Goal: Information Seeking & Learning: Compare options

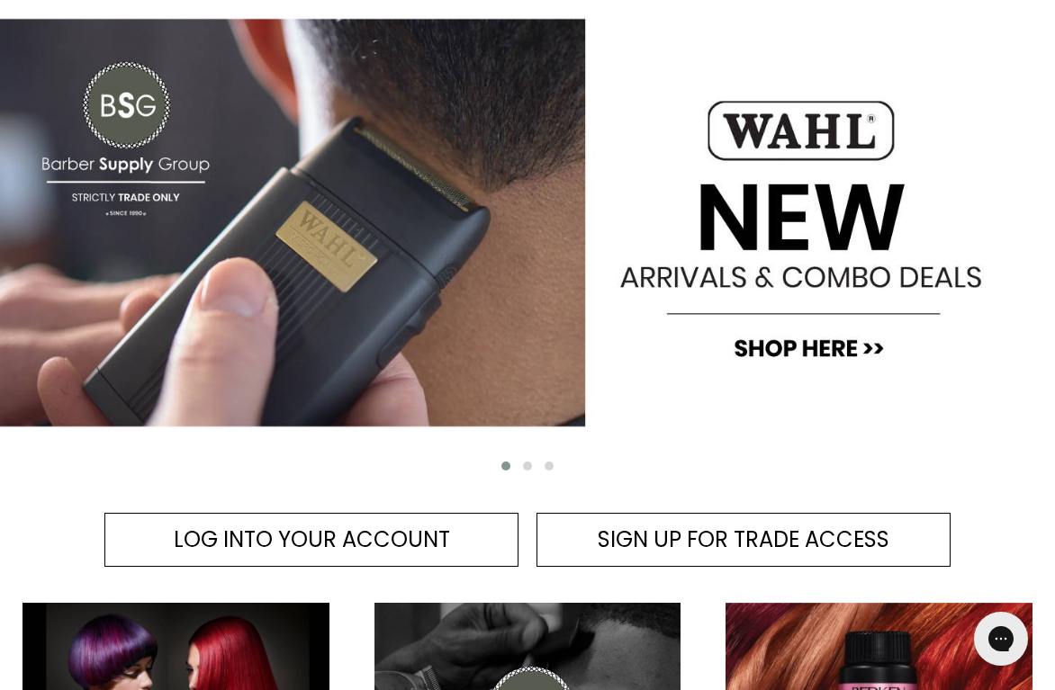
scroll to position [312, 0]
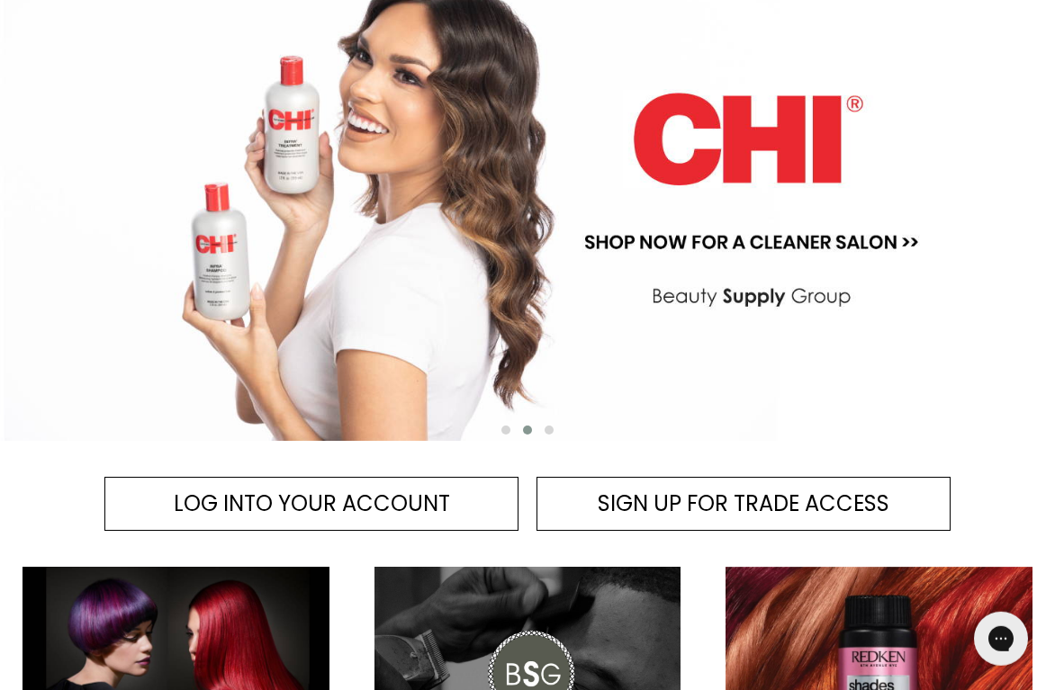
click at [408, 509] on span "LOG INTO YOUR ACCOUNT" at bounding box center [312, 504] width 276 height 30
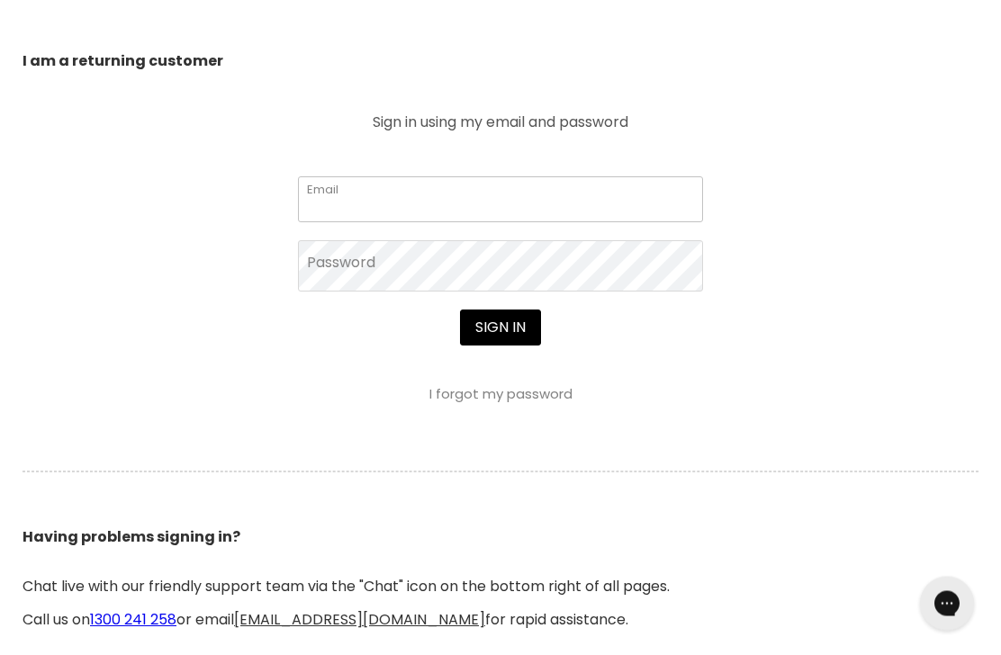
click at [498, 218] on input "Email" at bounding box center [500, 199] width 405 height 45
type input "[EMAIL_ADDRESS][DOMAIN_NAME]"
click at [499, 329] on button "Sign in" at bounding box center [500, 328] width 81 height 36
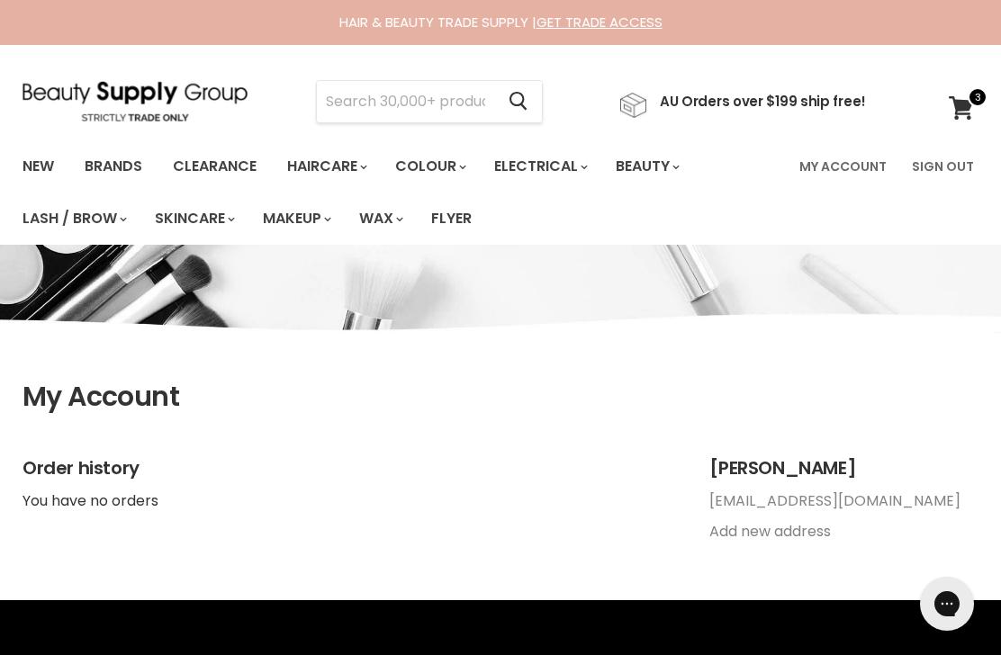
click at [436, 97] on input "Search" at bounding box center [405, 101] width 177 height 41
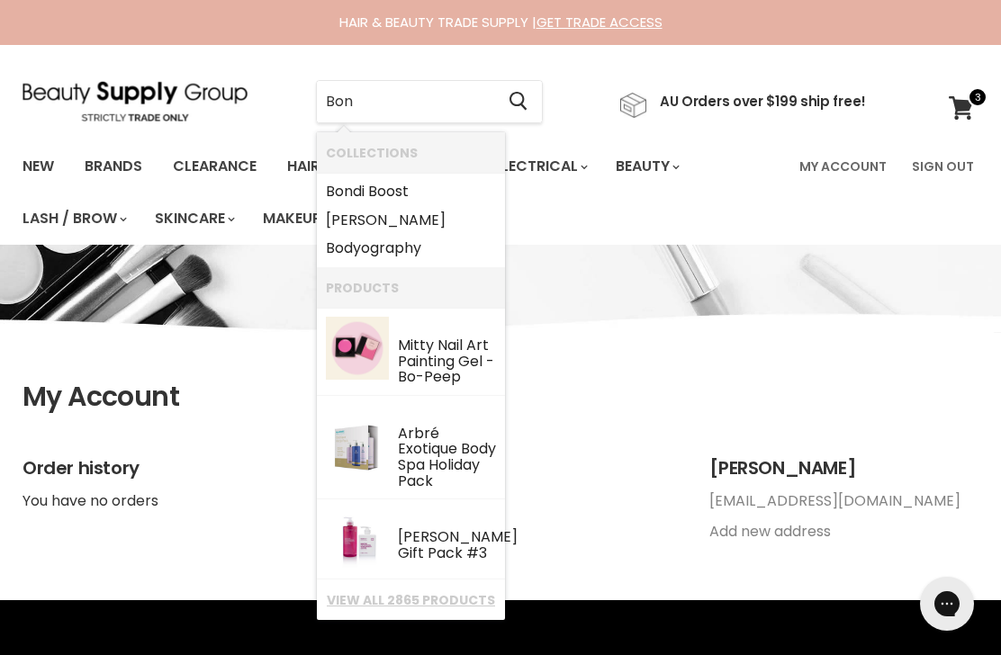
type input "Bond"
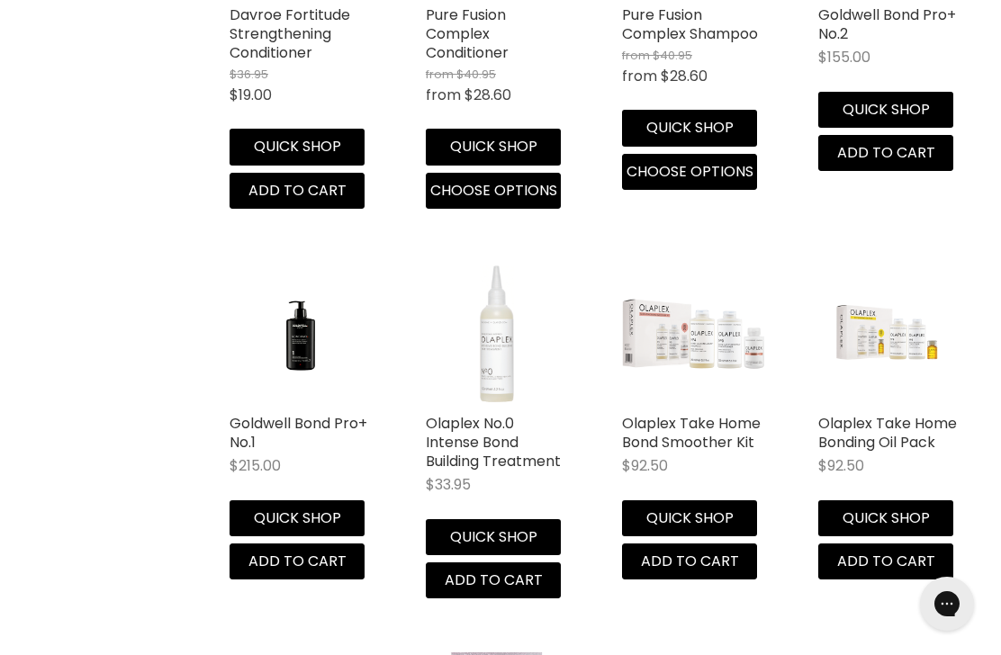
scroll to position [1413, 0]
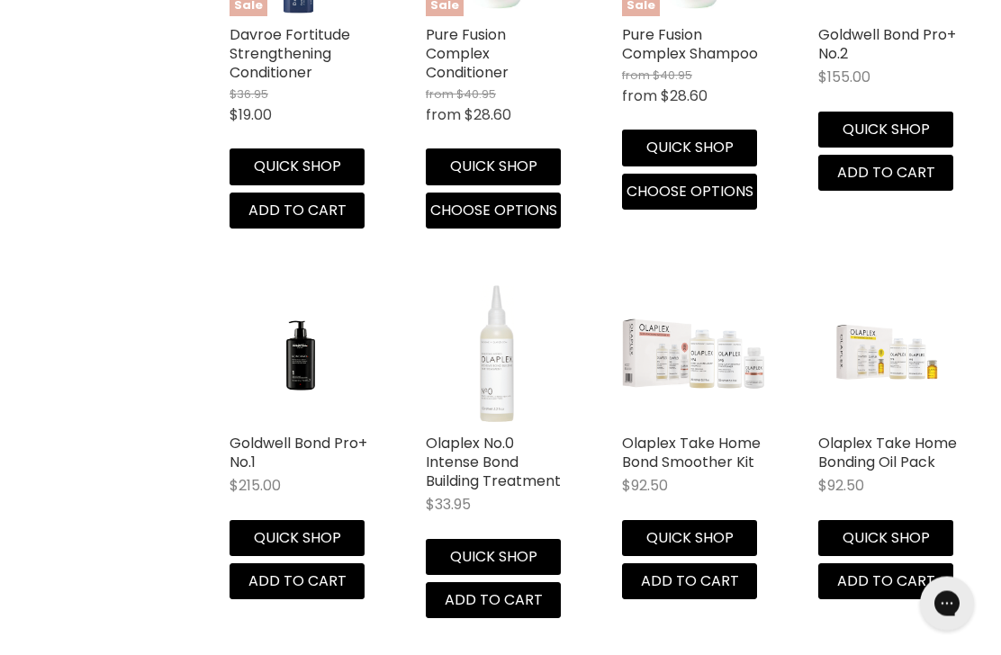
click at [643, 352] on img "Main content" at bounding box center [693, 354] width 142 height 69
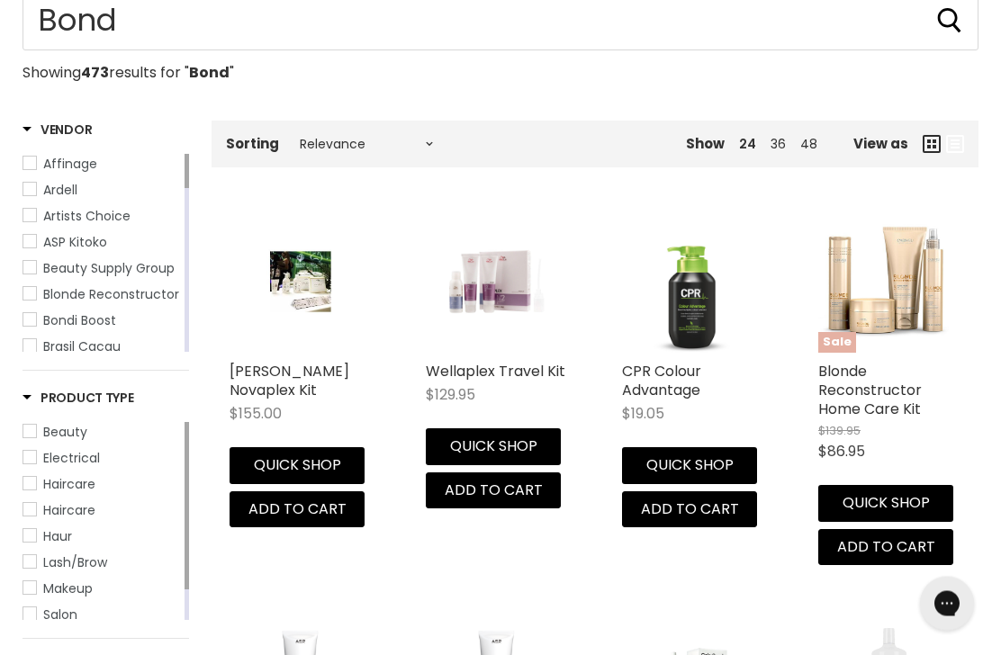
scroll to position [0, 0]
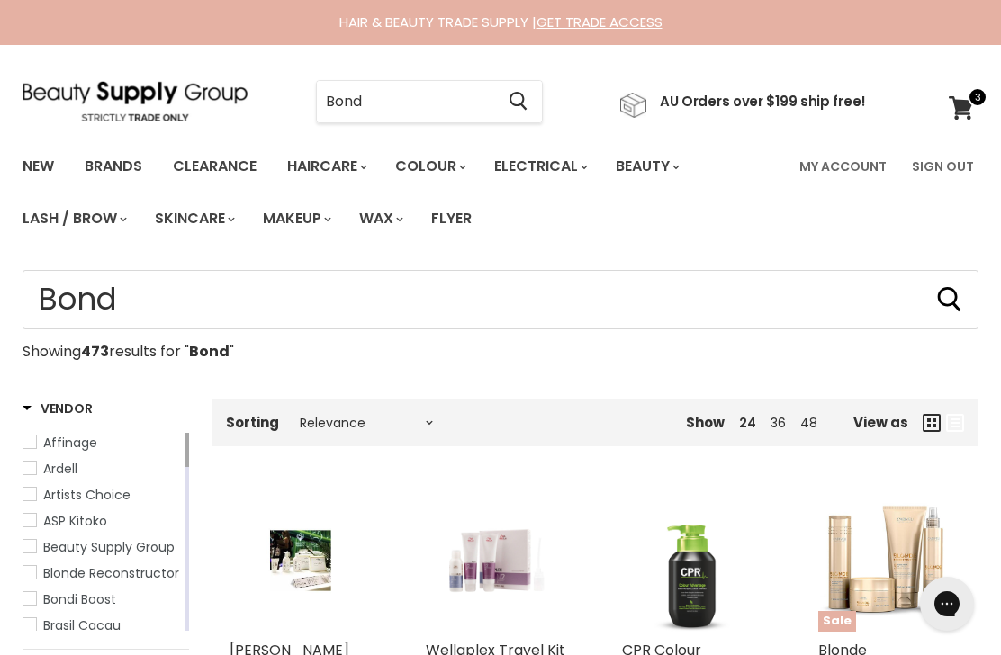
click at [406, 118] on input "Bond" at bounding box center [405, 101] width 177 height 41
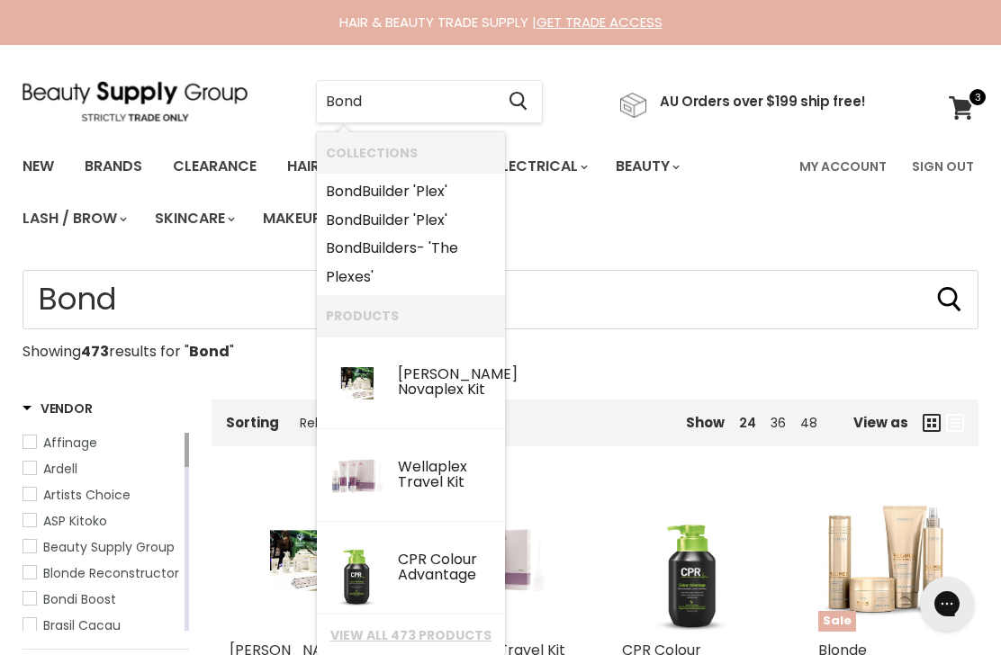
type input "Bond"
click at [401, 198] on link "Bond Builder 'Plex'" at bounding box center [411, 191] width 170 height 29
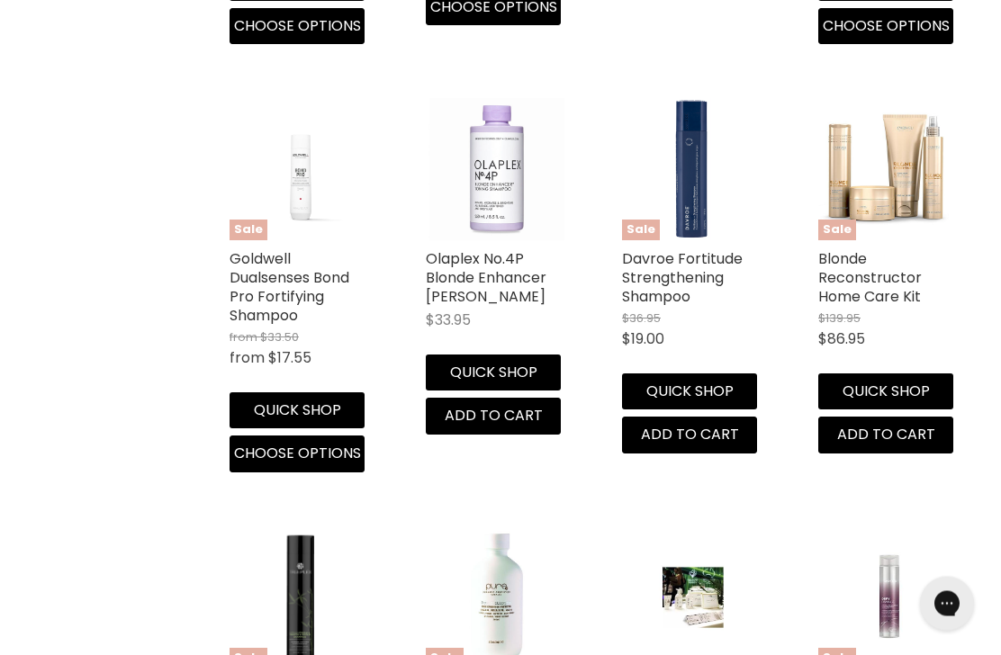
scroll to position [1273, 0]
click at [908, 304] on link "Blonde Reconstructor Home Care Kit" at bounding box center [869, 277] width 103 height 58
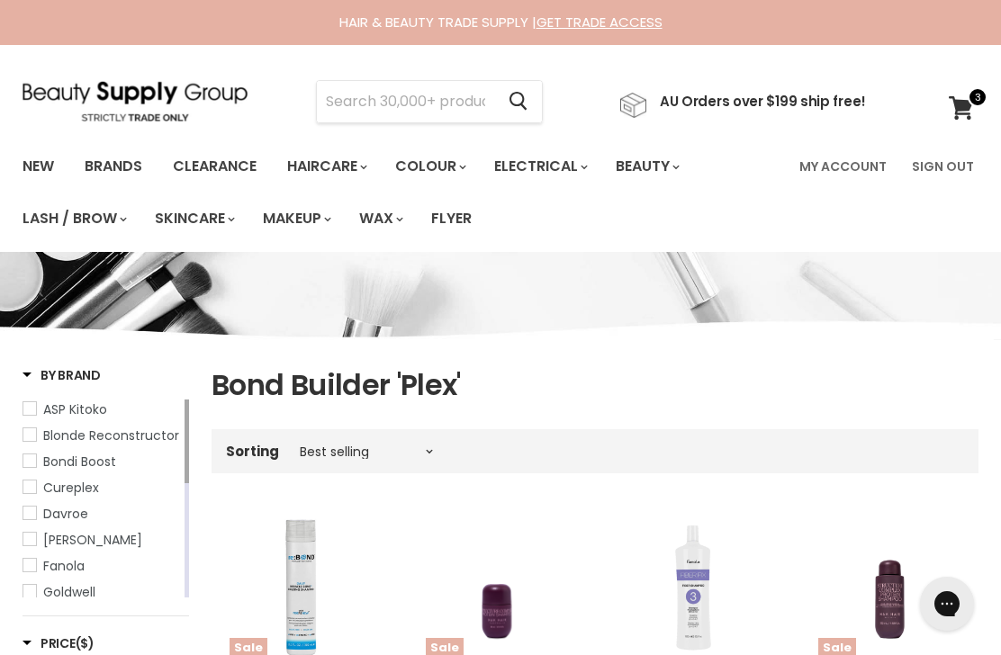
click at [391, 91] on input "Search" at bounding box center [405, 101] width 177 height 41
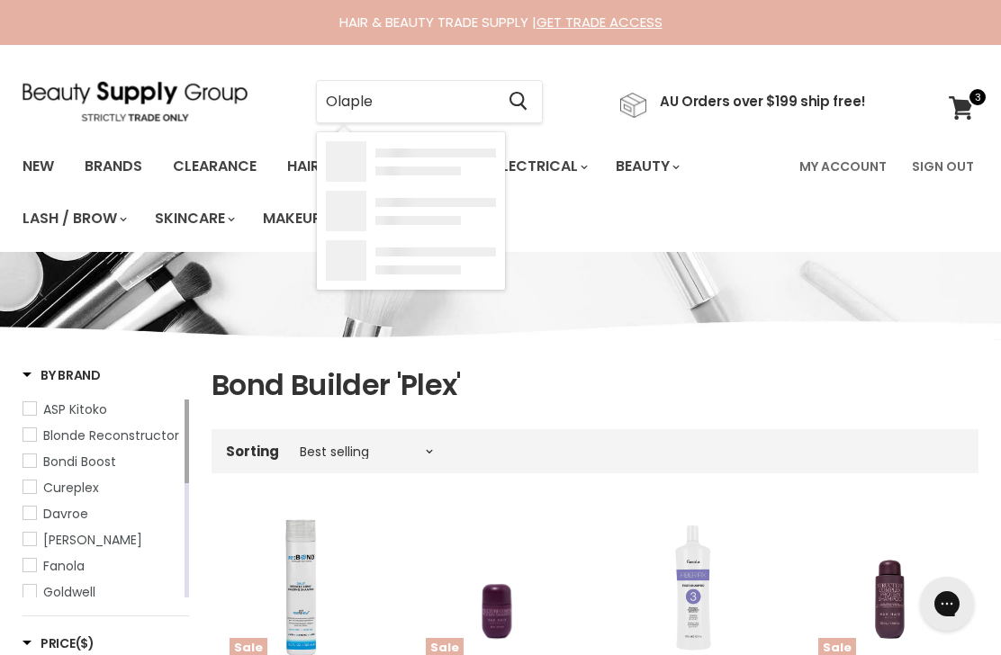
type input "Olaplex"
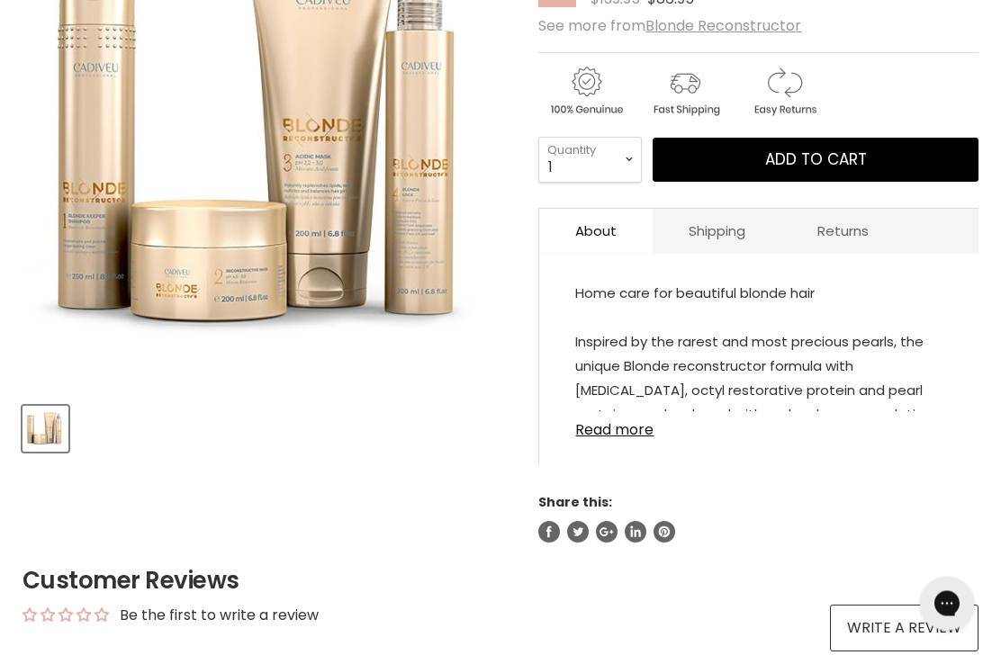
scroll to position [373, 0]
click at [597, 438] on link "Read more" at bounding box center [758, 424] width 367 height 27
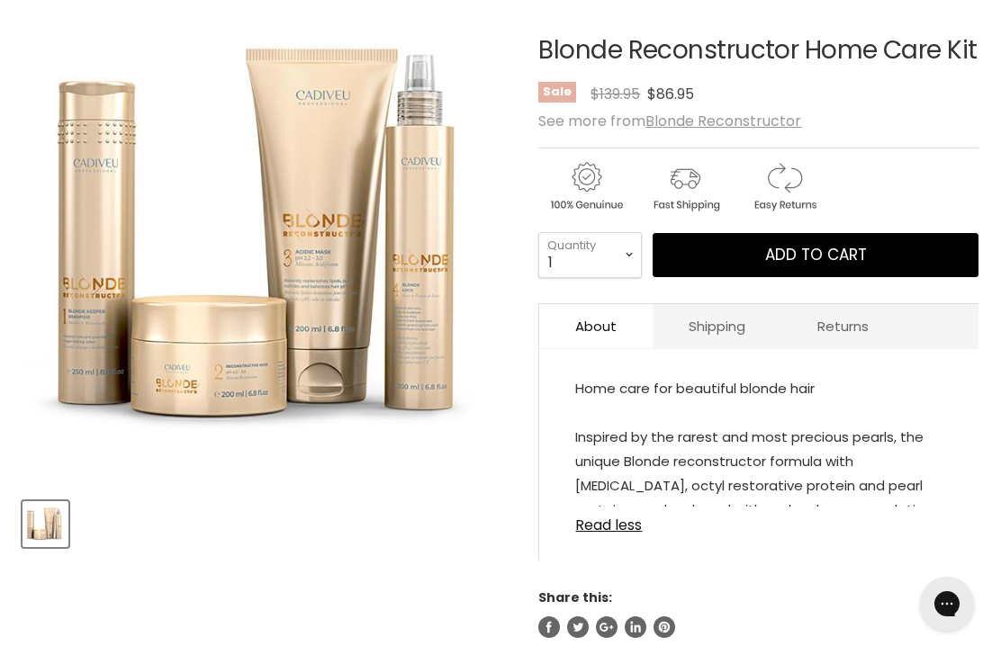
scroll to position [246, 0]
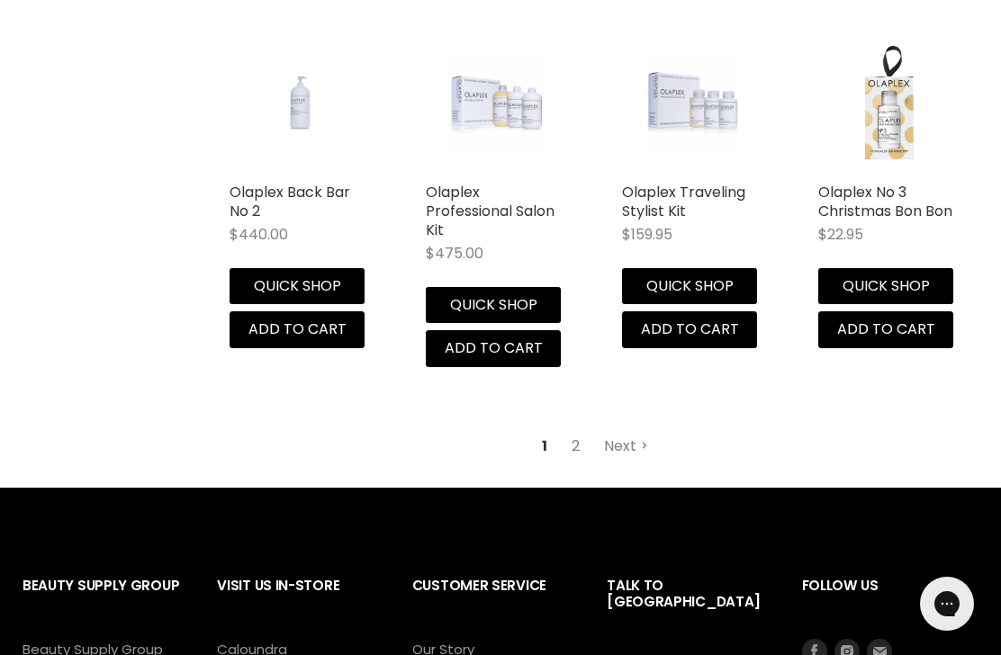
scroll to position [2509, 0]
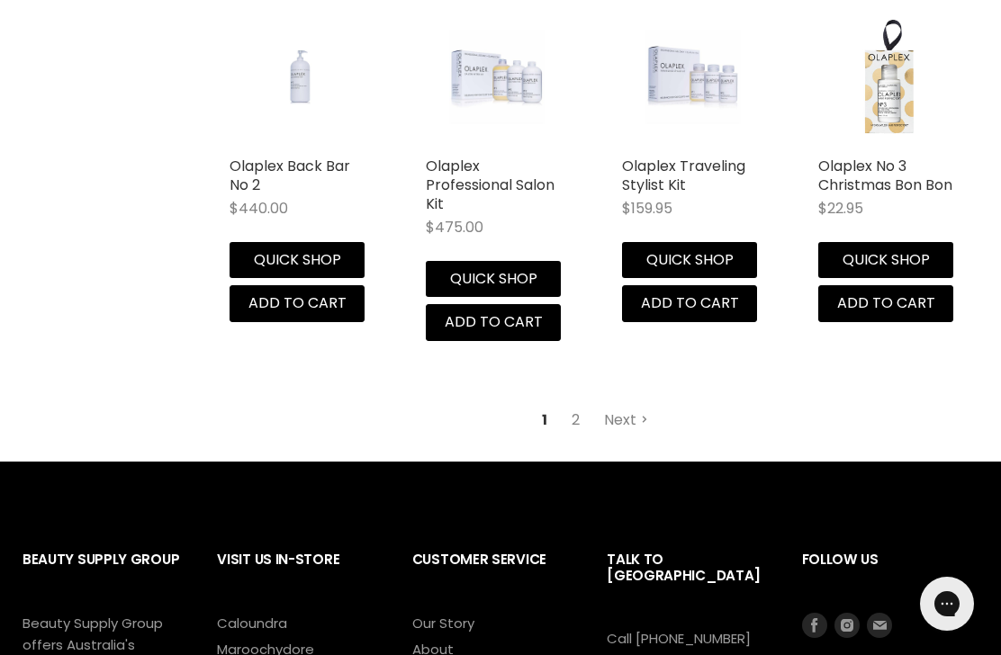
click at [628, 409] on link "Next" at bounding box center [626, 420] width 64 height 32
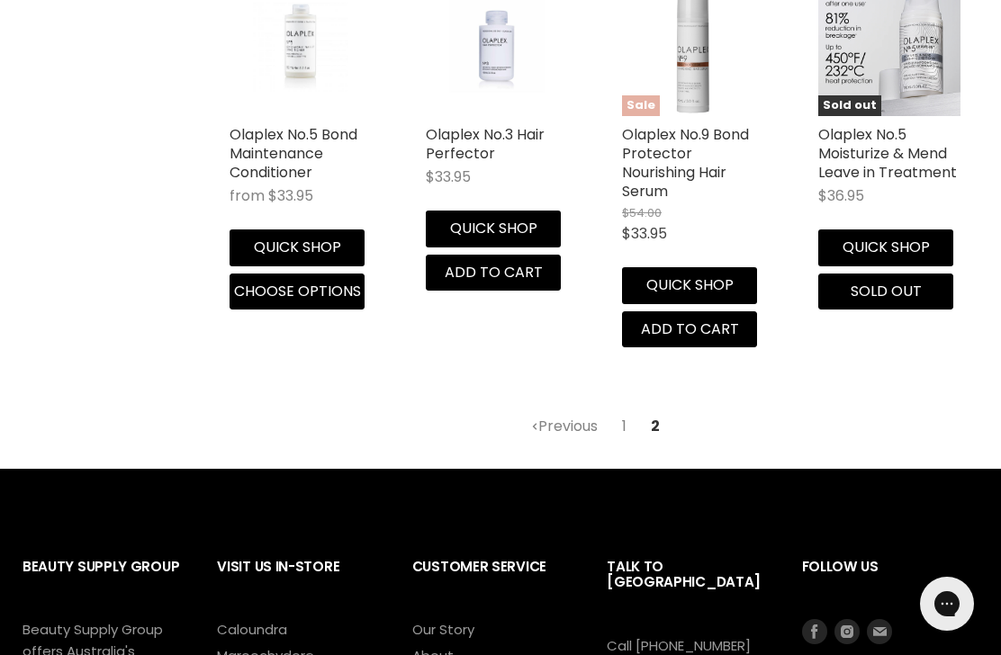
scroll to position [920, 0]
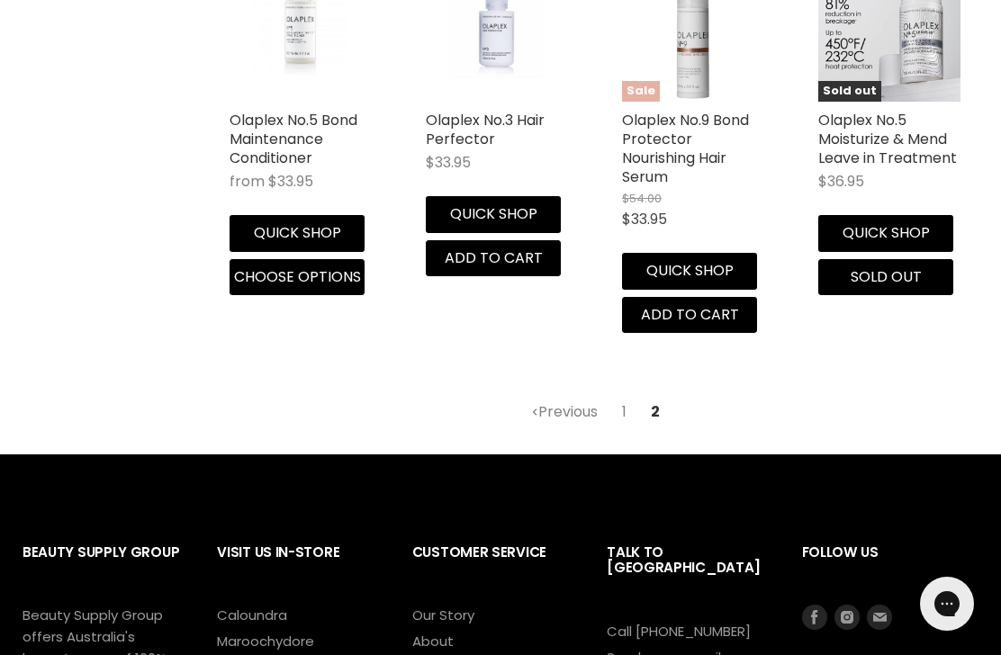
click at [659, 402] on span "2" at bounding box center [655, 412] width 29 height 32
click at [661, 410] on span "2" at bounding box center [655, 412] width 29 height 32
click at [620, 402] on link "1" at bounding box center [624, 412] width 24 height 32
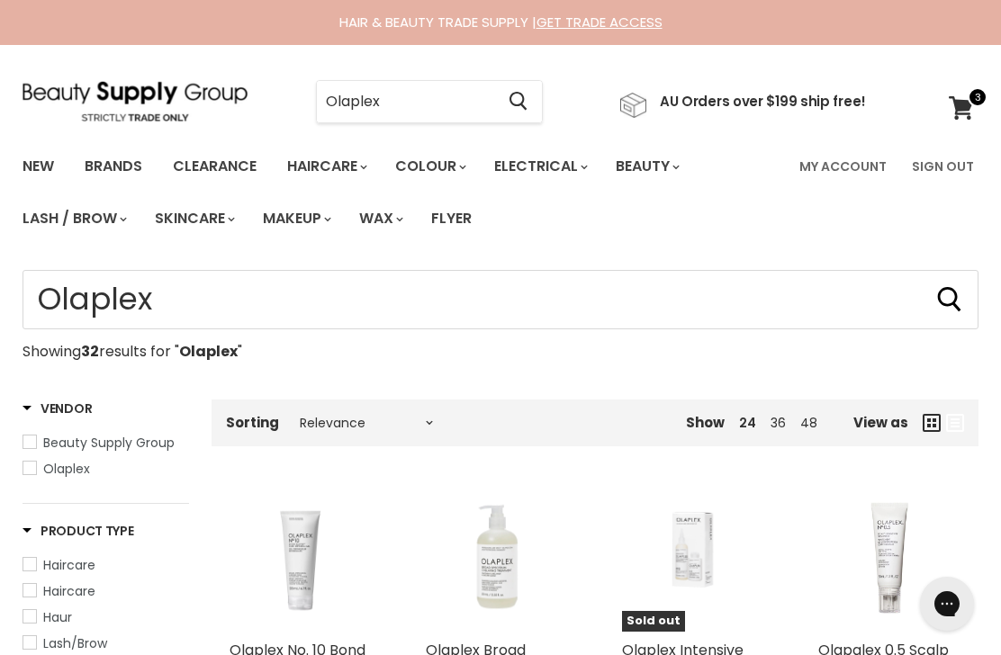
click at [444, 95] on input "Olaplex" at bounding box center [405, 101] width 177 height 41
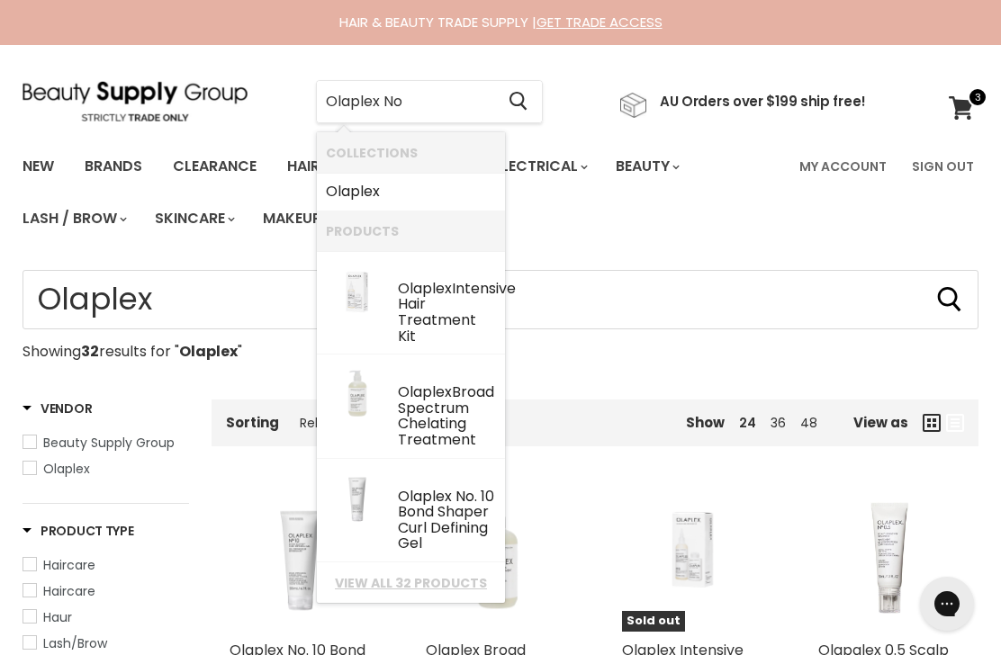
type input "Olaplex No 1"
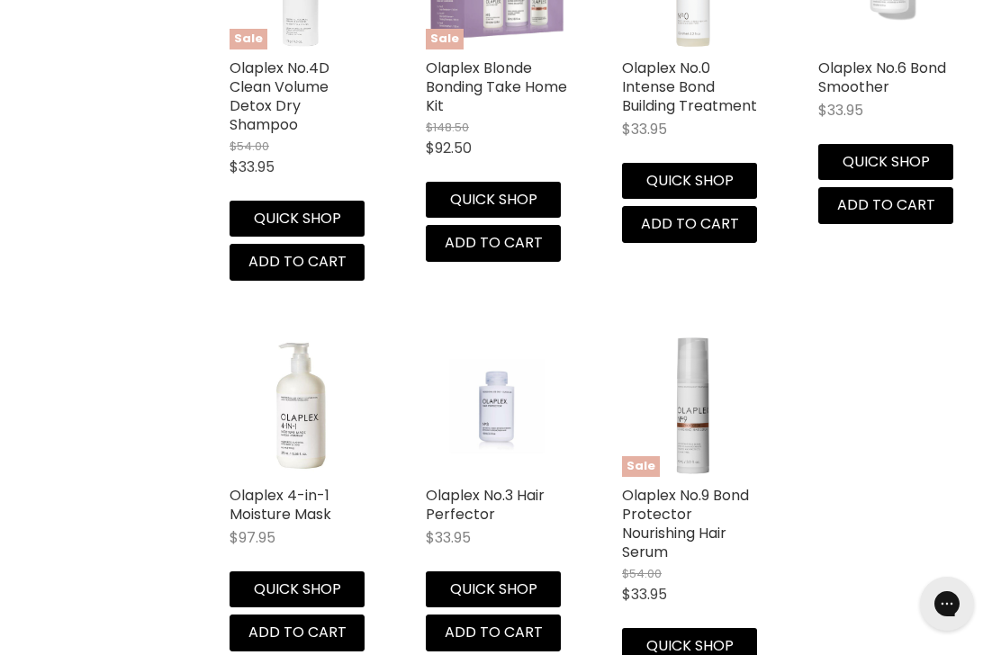
scroll to position [2185, 0]
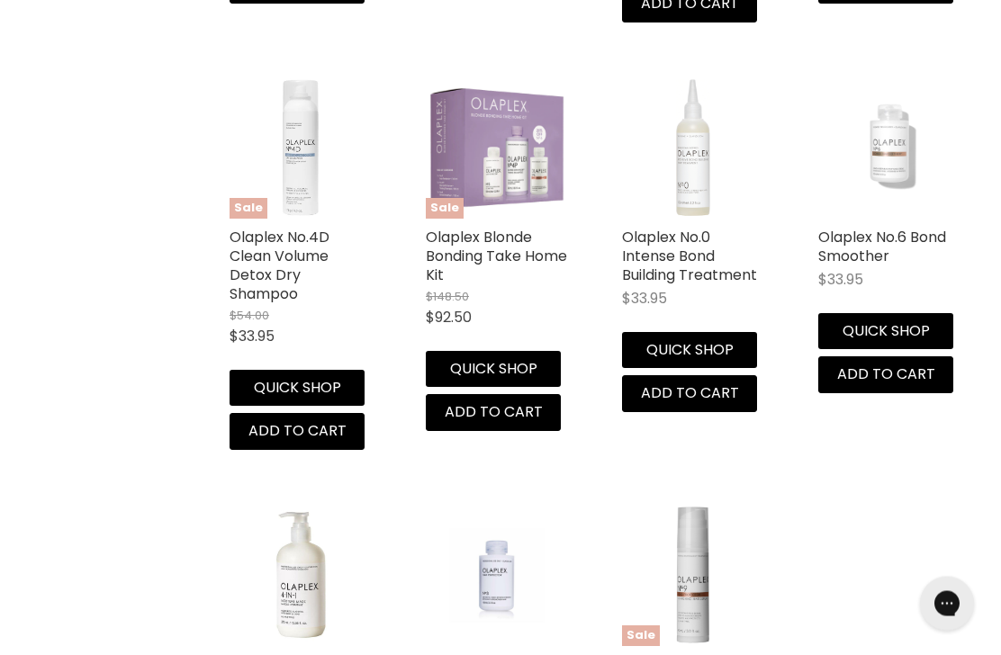
click at [679, 269] on link "Olaplex No.0 Intense Bond Building Treatment" at bounding box center [689, 257] width 135 height 58
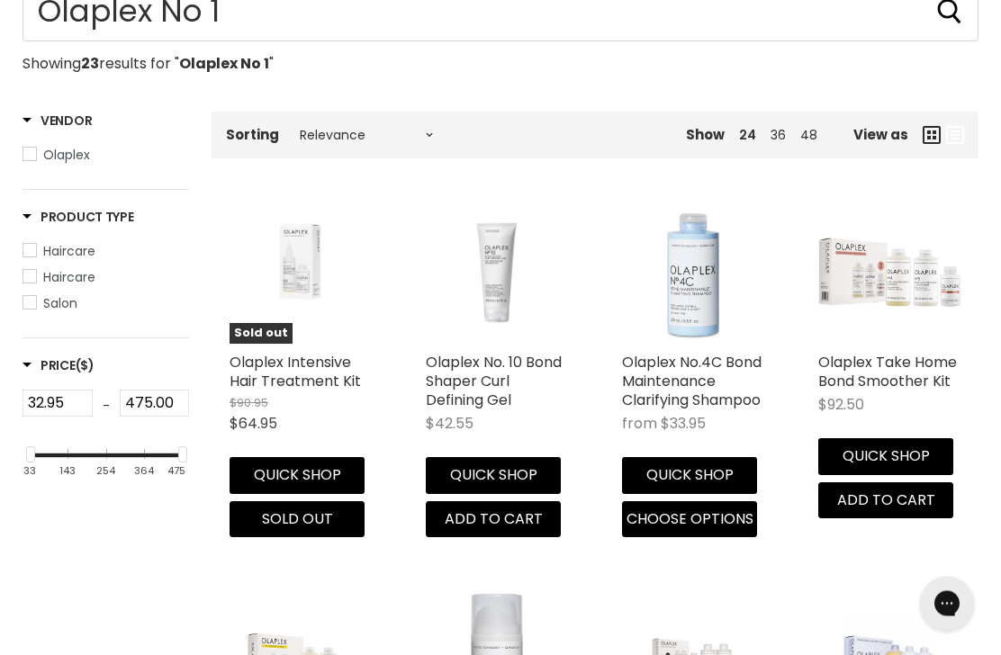
scroll to position [288, 0]
click at [337, 360] on link "Olaplex Intensive Hair Treatment Kit" at bounding box center [294, 372] width 131 height 40
click at [294, 366] on link "Olaplex Intensive Hair Treatment Kit" at bounding box center [294, 372] width 131 height 40
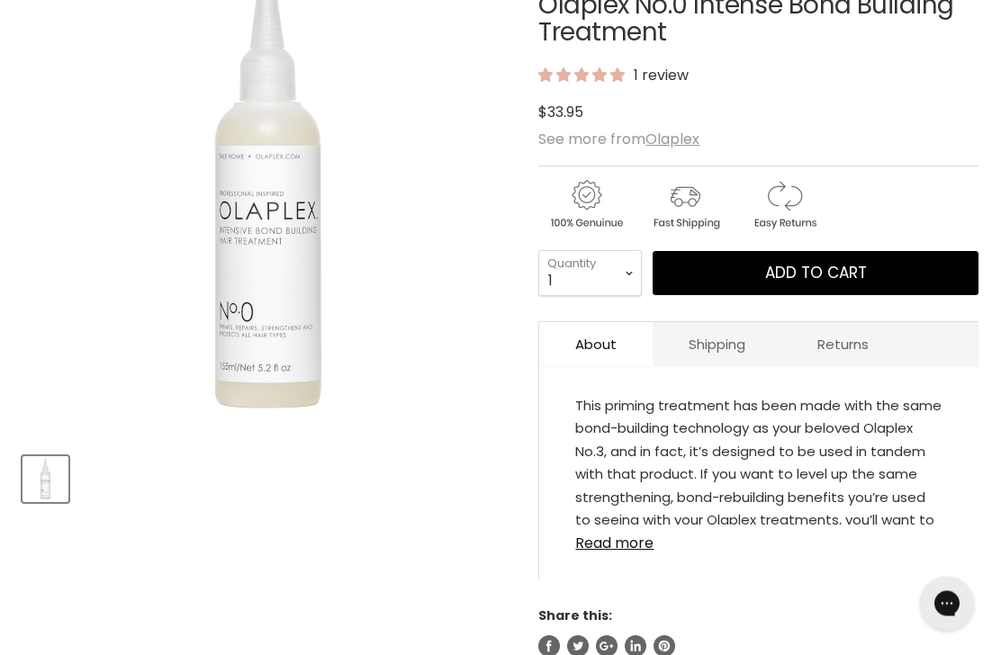
scroll to position [324, 0]
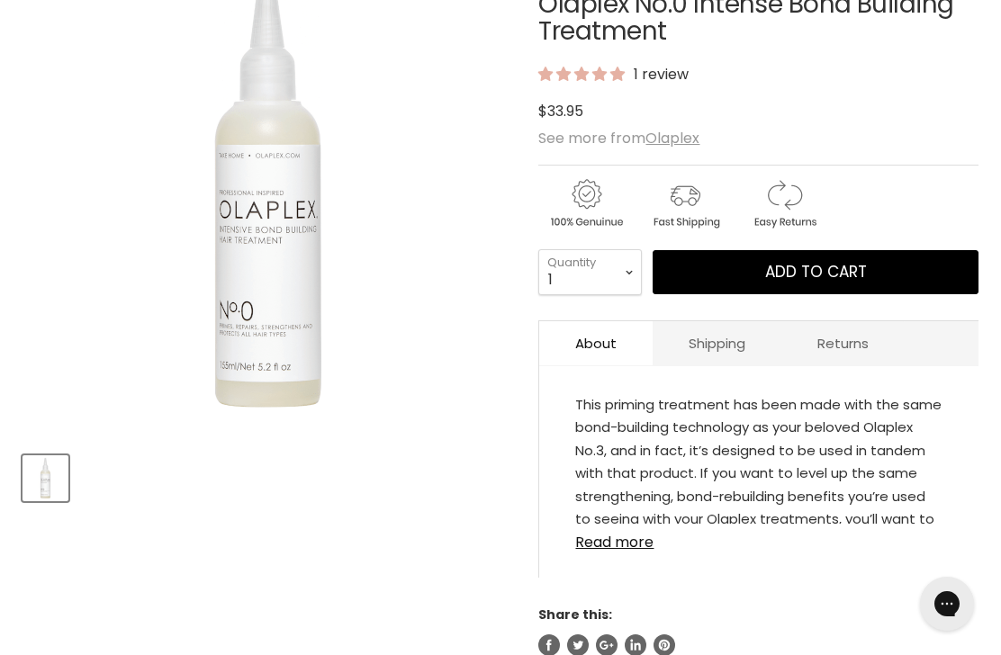
click at [616, 545] on link "Read more" at bounding box center [758, 537] width 367 height 27
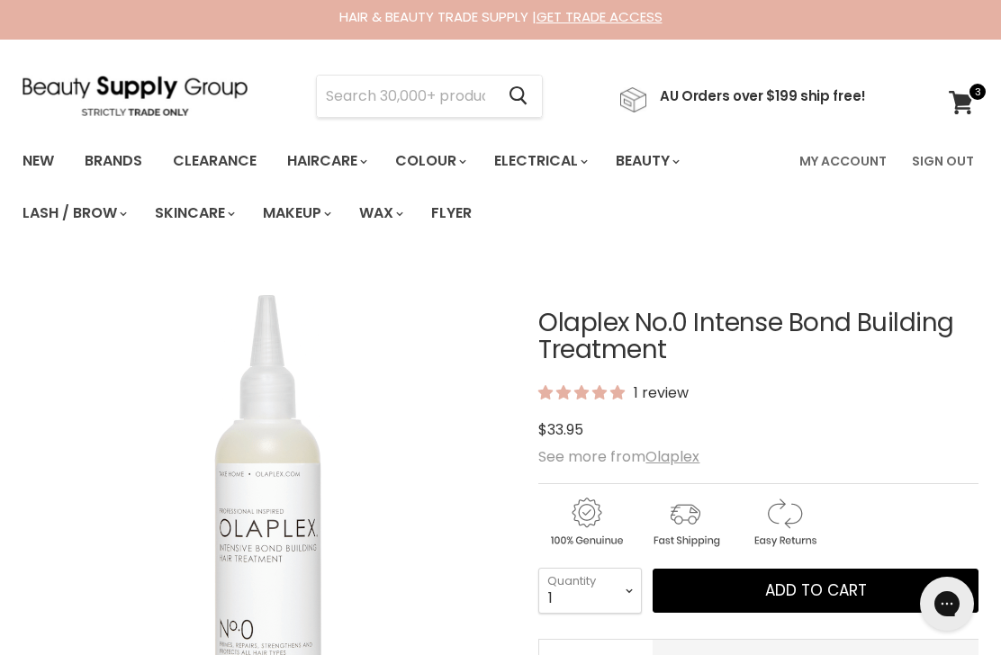
scroll to position [0, 0]
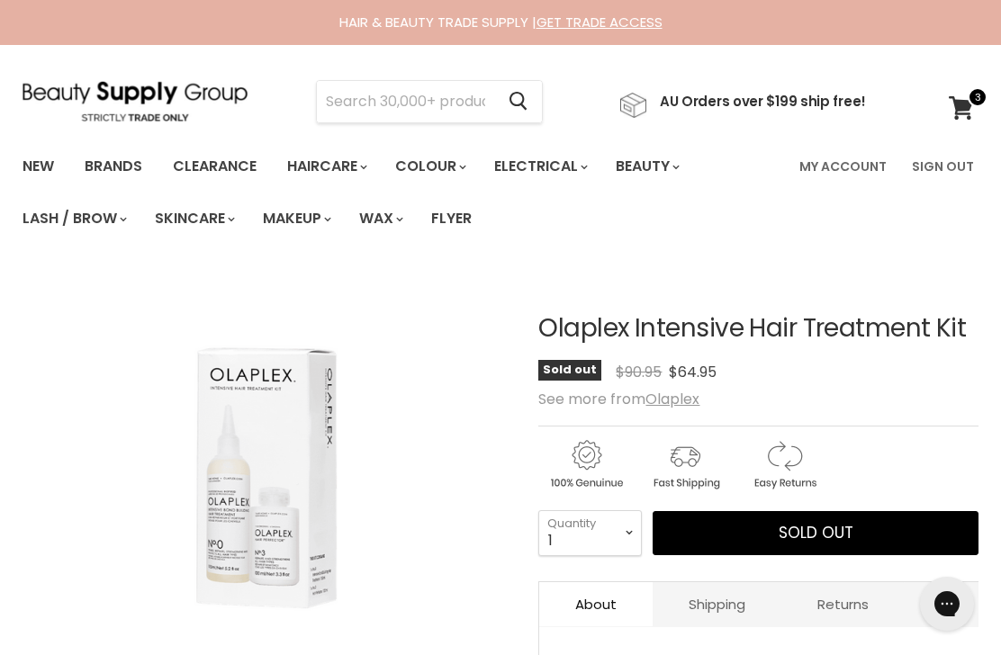
click at [378, 98] on input "Search" at bounding box center [405, 101] width 177 height 41
click at [430, 102] on input "Reskin" at bounding box center [405, 101] width 177 height 41
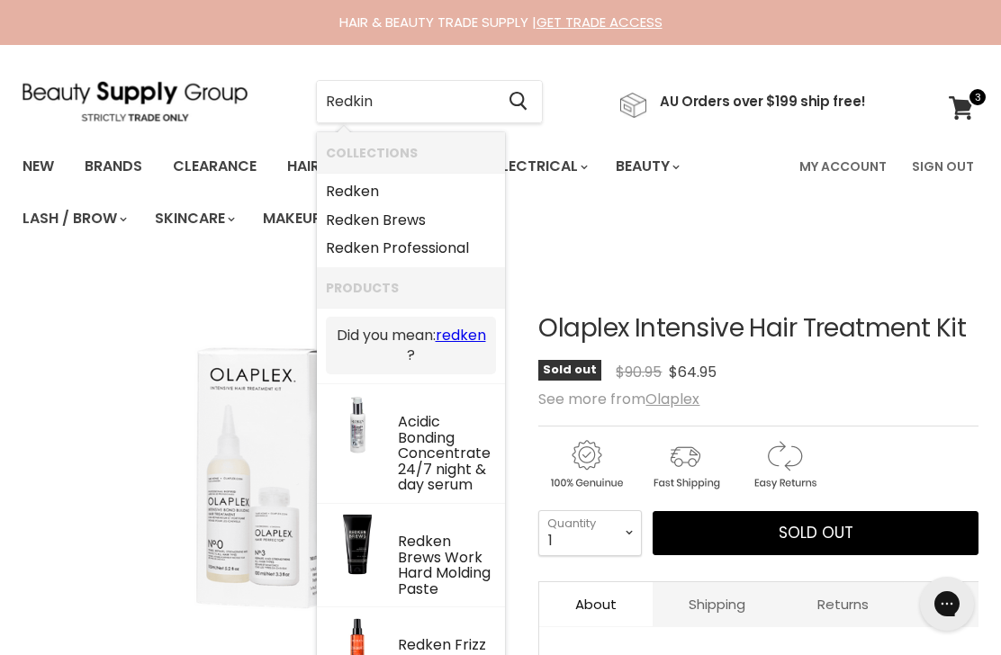
click at [453, 94] on input "Redkin" at bounding box center [405, 101] width 177 height 41
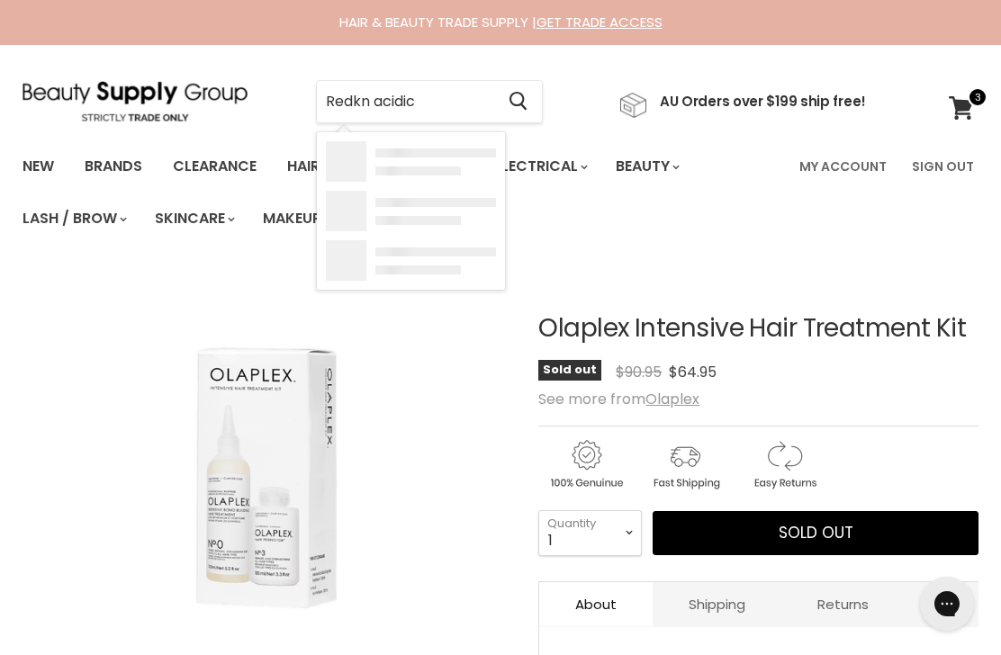
type input "Redken acidic"
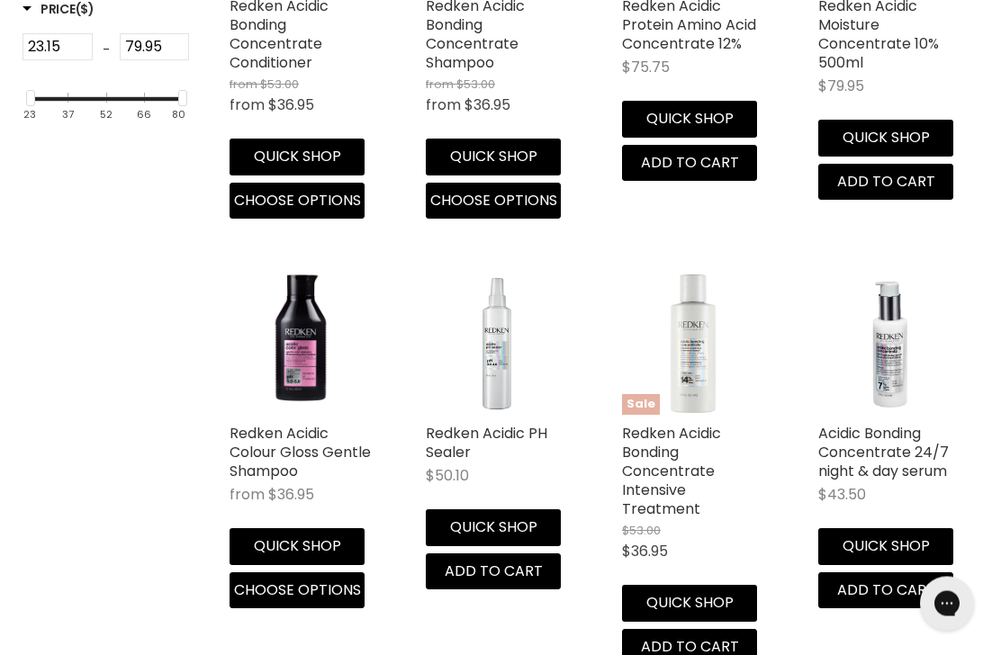
scroll to position [644, 0]
click at [661, 473] on link "Redken Acidic Bonding Concentrate Intensive Treatment" at bounding box center [671, 471] width 99 height 96
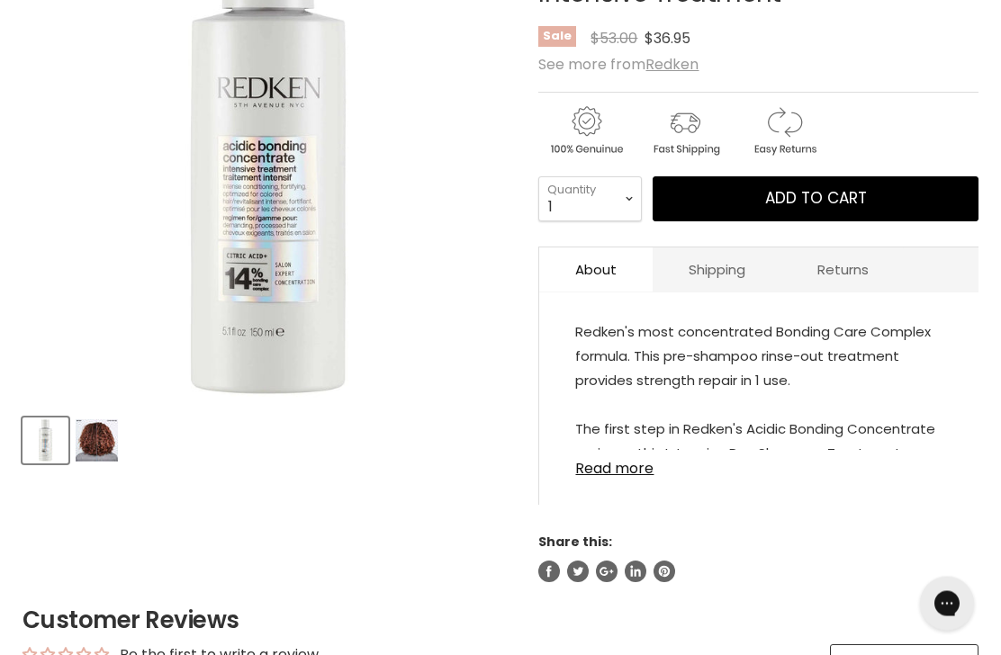
scroll to position [362, 0]
click at [613, 472] on link "Read more" at bounding box center [758, 463] width 367 height 27
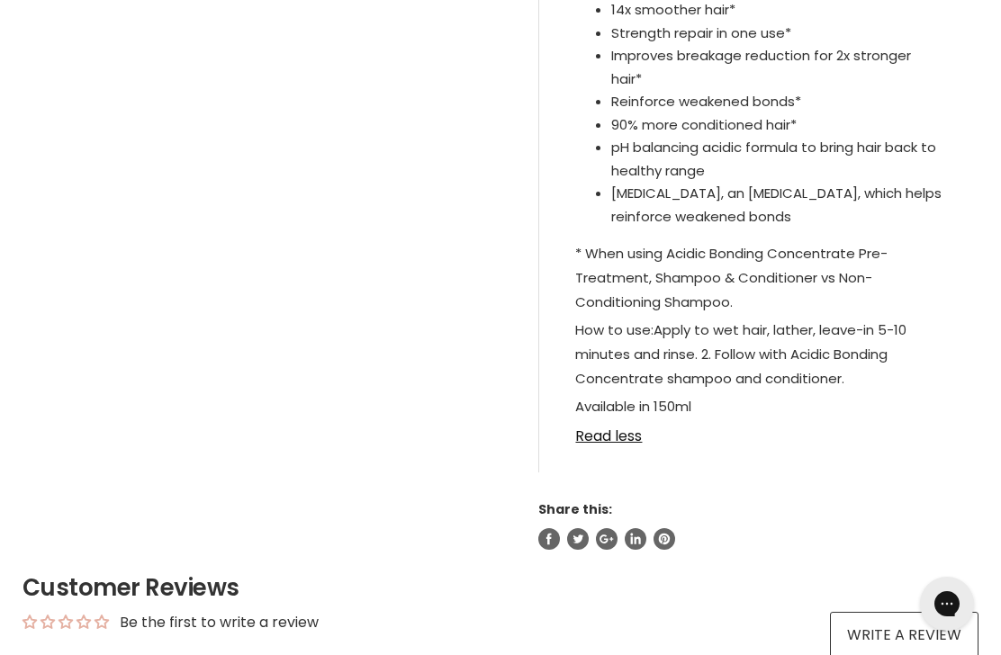
scroll to position [1099, 0]
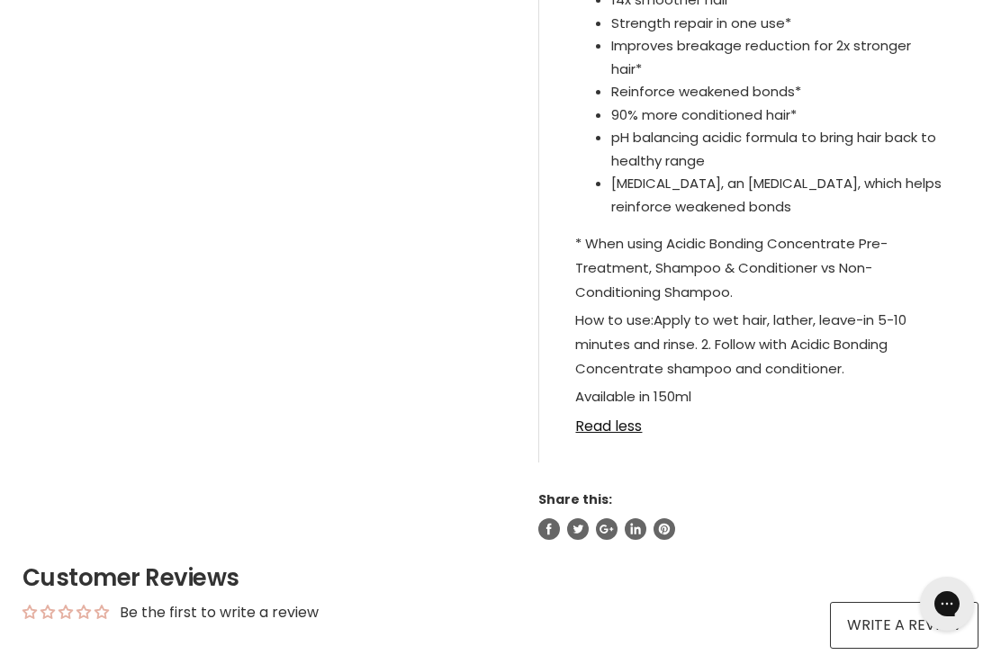
click at [615, 435] on link "Read less" at bounding box center [758, 421] width 367 height 27
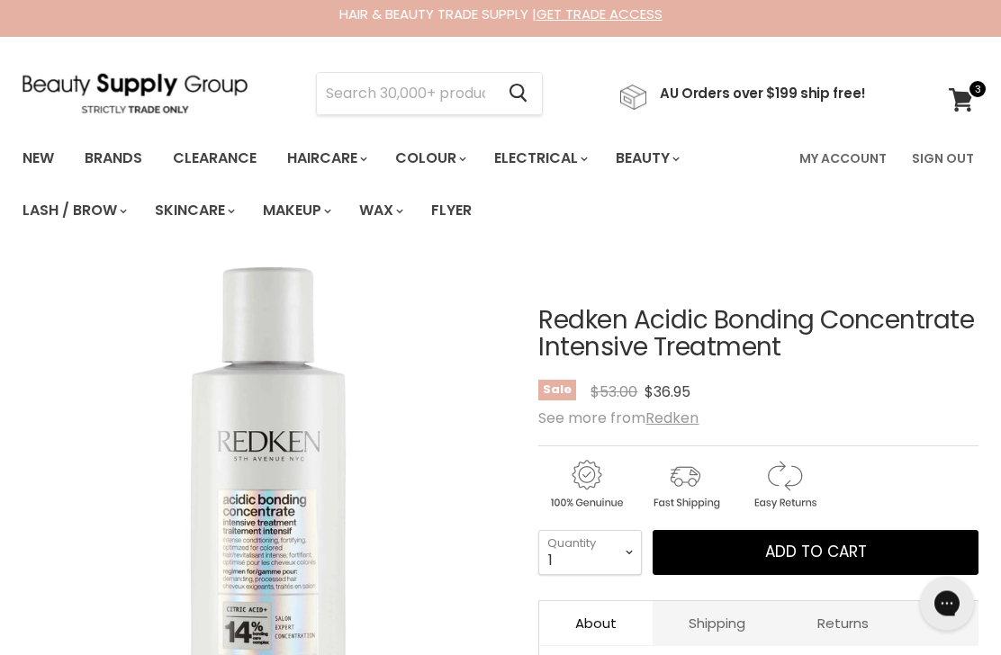
scroll to position [0, 0]
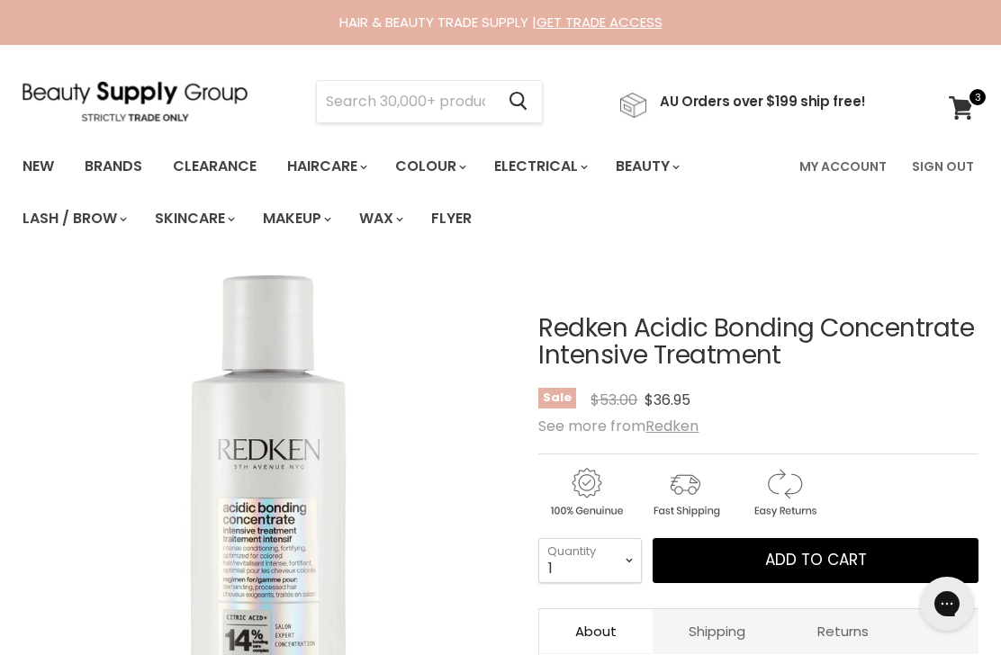
click at [435, 98] on input "Search" at bounding box center [405, 101] width 177 height 41
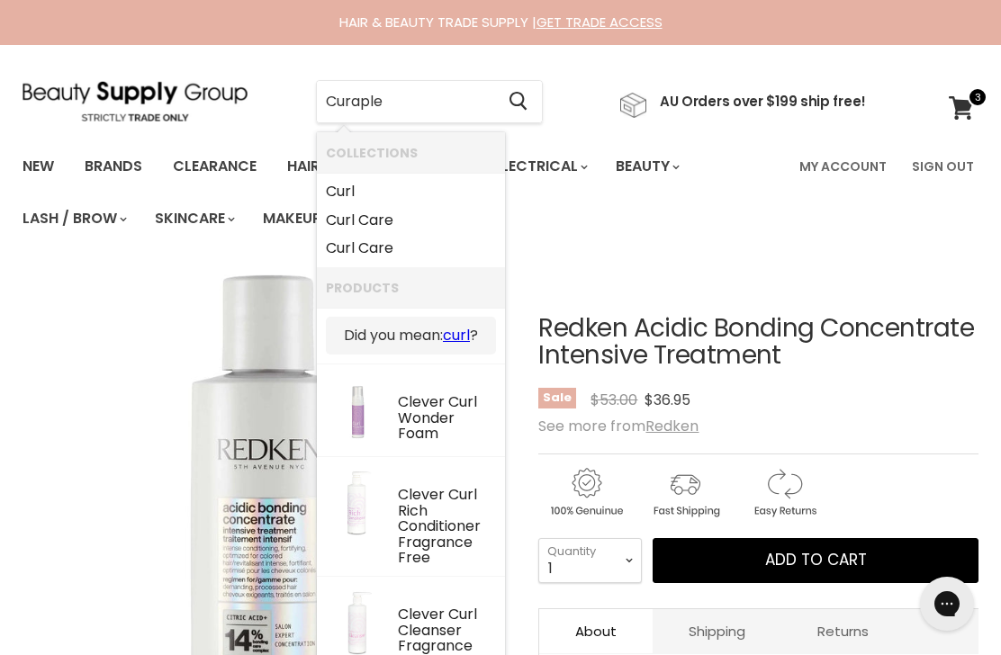
type input "Curaplex"
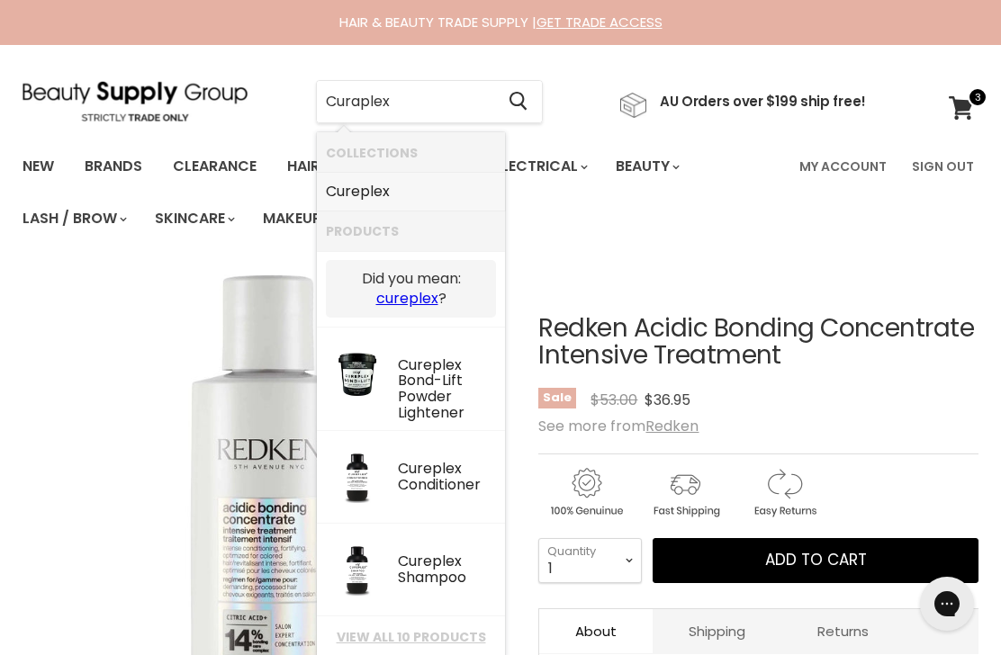
click at [362, 197] on link "Cureplex" at bounding box center [411, 191] width 170 height 29
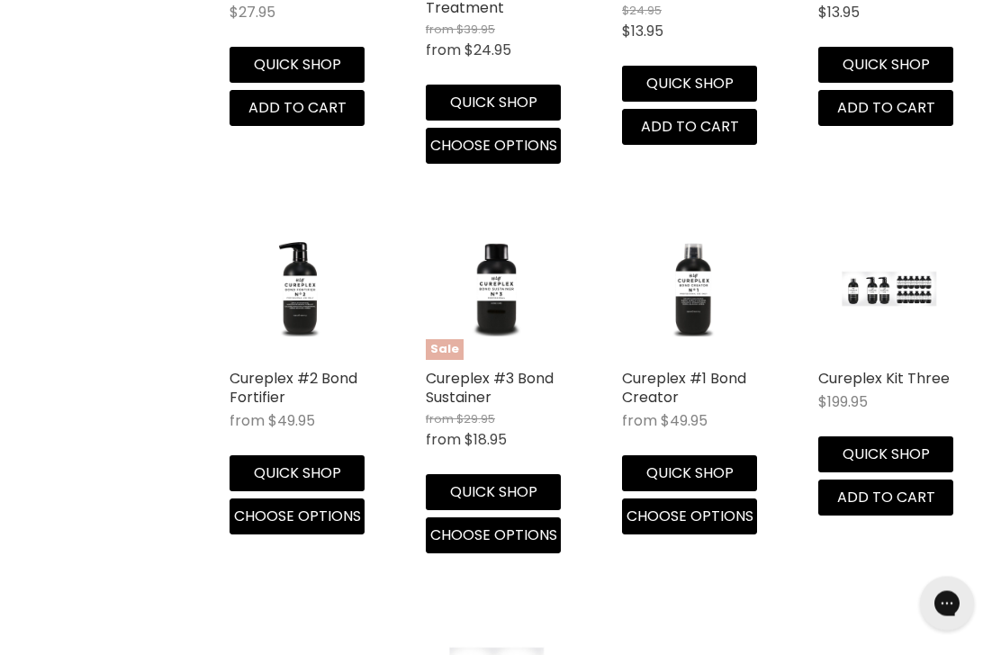
scroll to position [1042, 0]
click at [658, 382] on link "Cureplex #1 Bond Creator" at bounding box center [684, 388] width 124 height 40
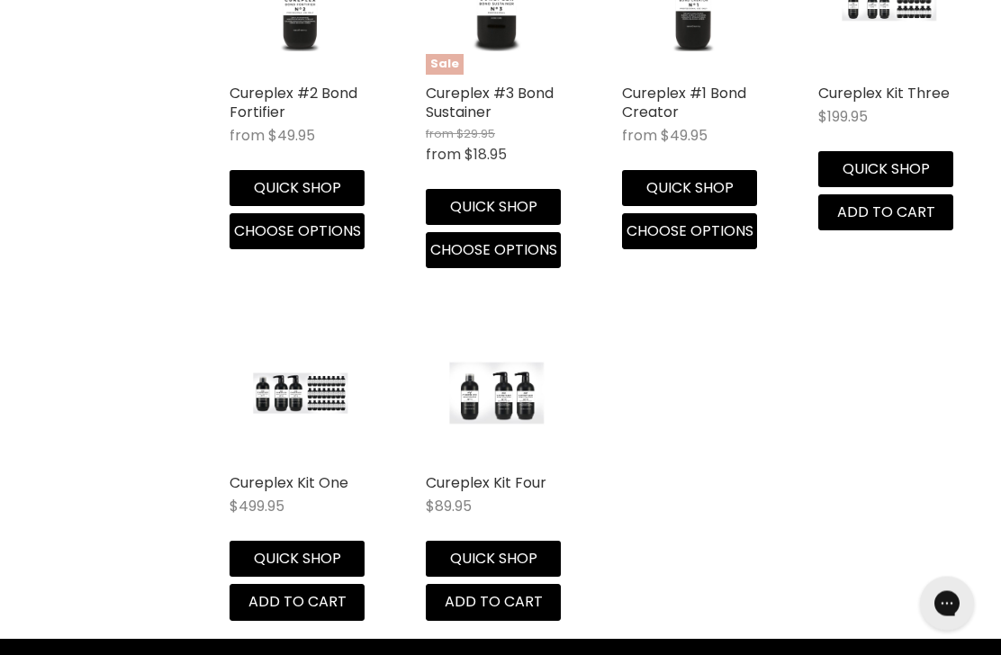
scroll to position [1327, 0]
click at [482, 408] on img "Main content" at bounding box center [496, 393] width 94 height 142
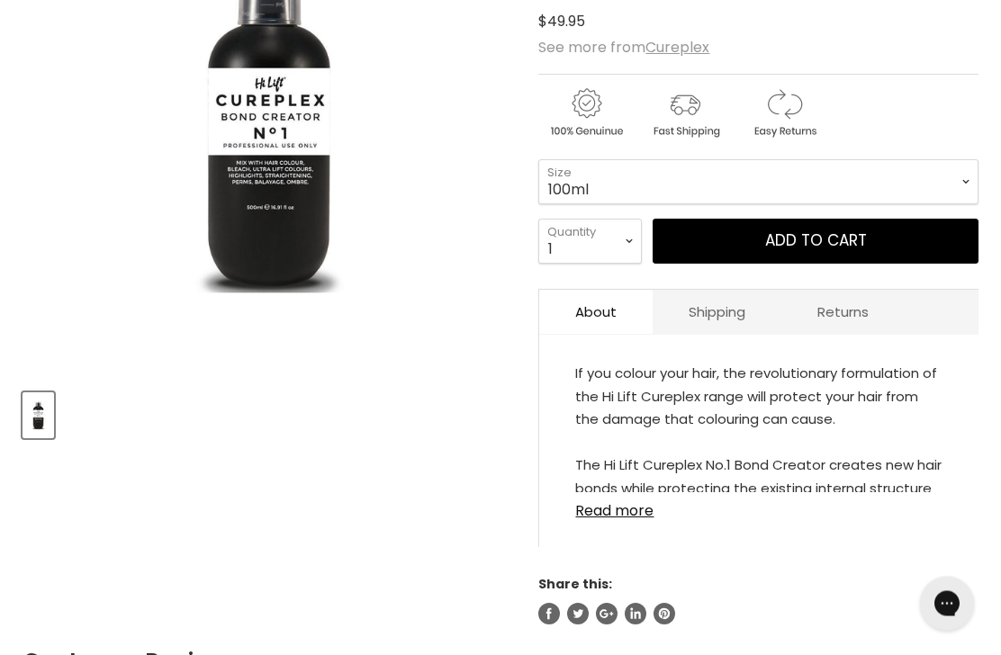
scroll to position [387, 0]
click at [617, 519] on link "Read more" at bounding box center [758, 505] width 367 height 27
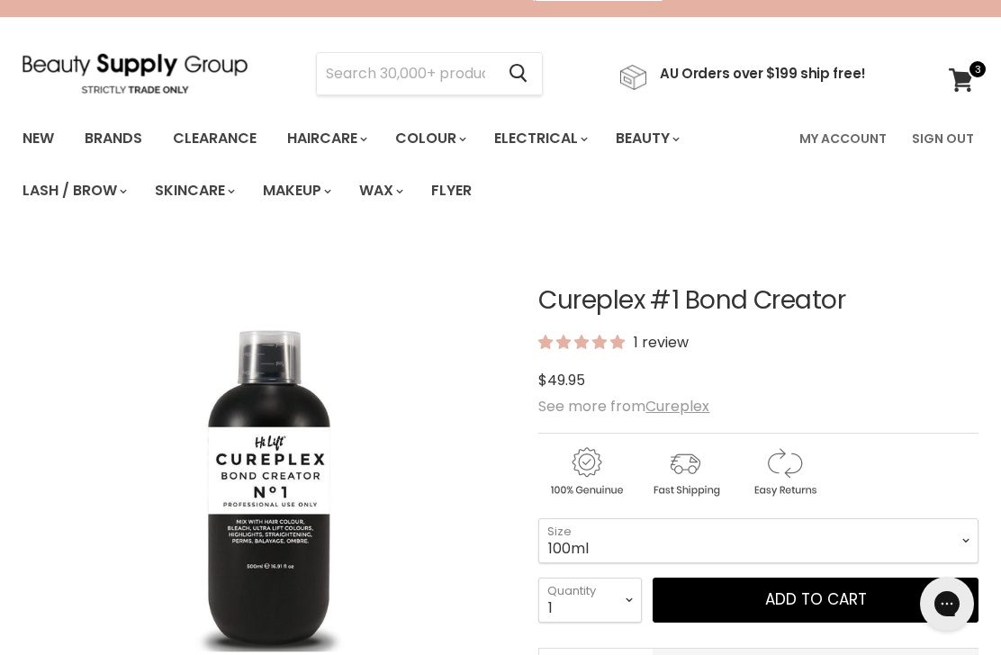
scroll to position [0, 0]
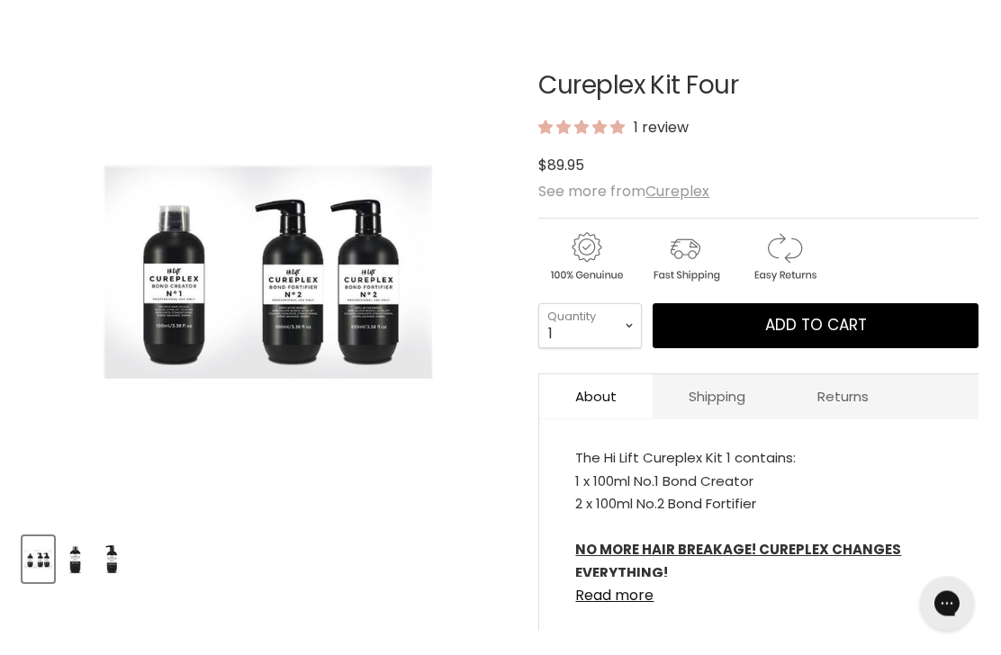
scroll to position [246, 0]
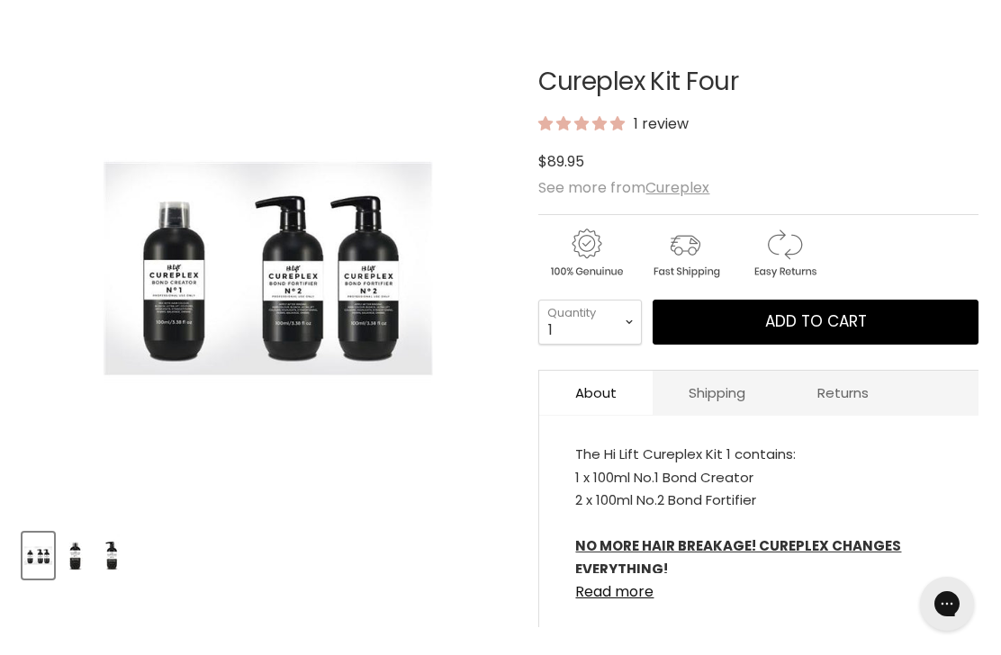
click at [588, 584] on link "Read more" at bounding box center [758, 586] width 367 height 27
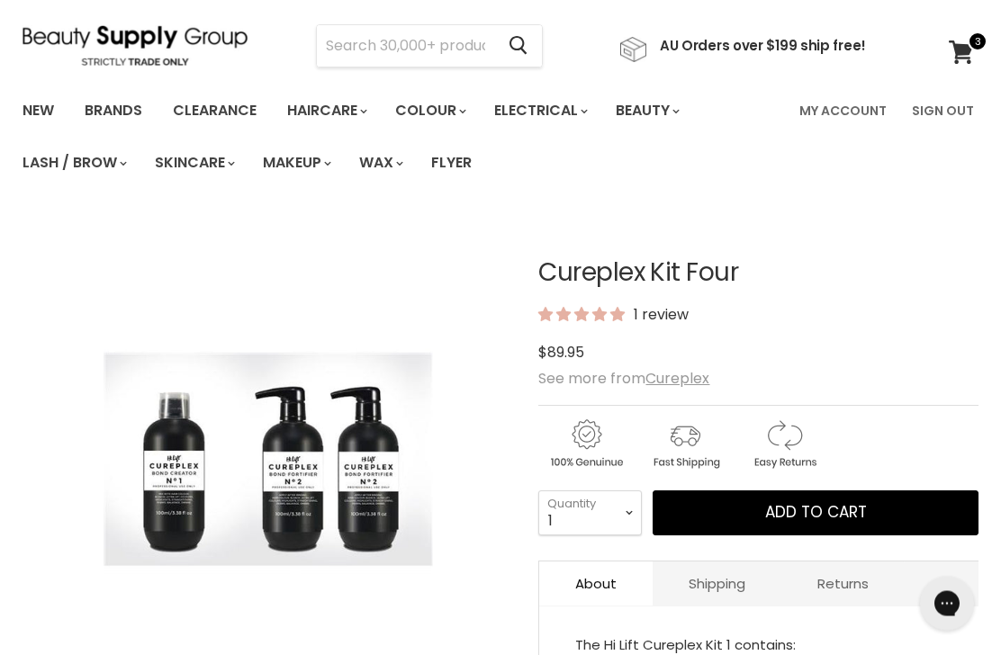
scroll to position [0, 0]
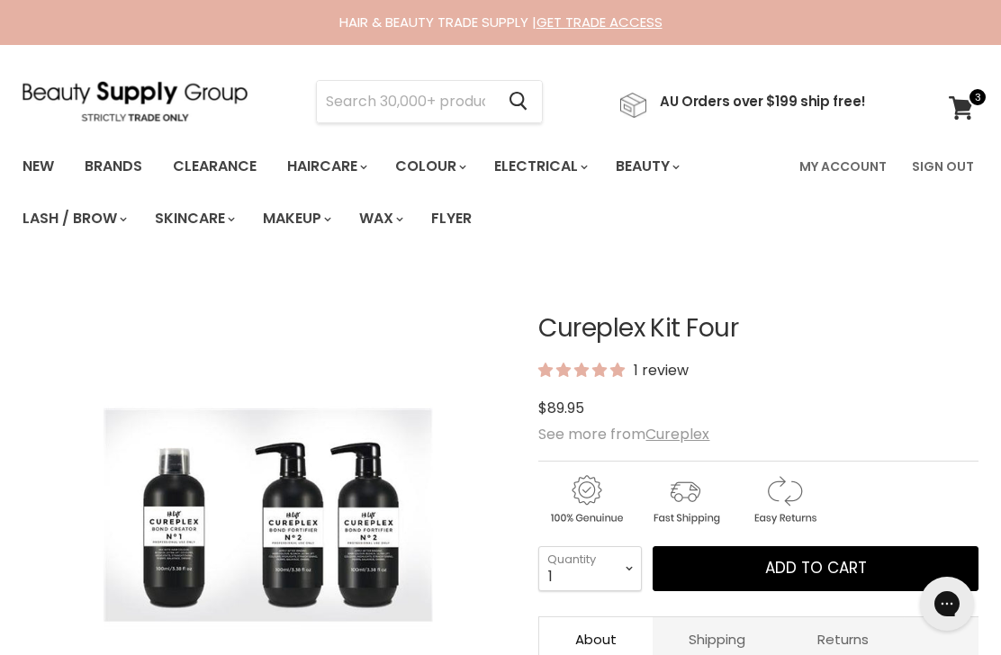
click at [920, 4] on div "HAIR & BEAUTY TRADE SUPPLY | GET TRADE ACCESS HAIR & BEAUTY TRADE SUPPLY | GET …" at bounding box center [500, 22] width 1001 height 45
